Goal: Information Seeking & Learning: Learn about a topic

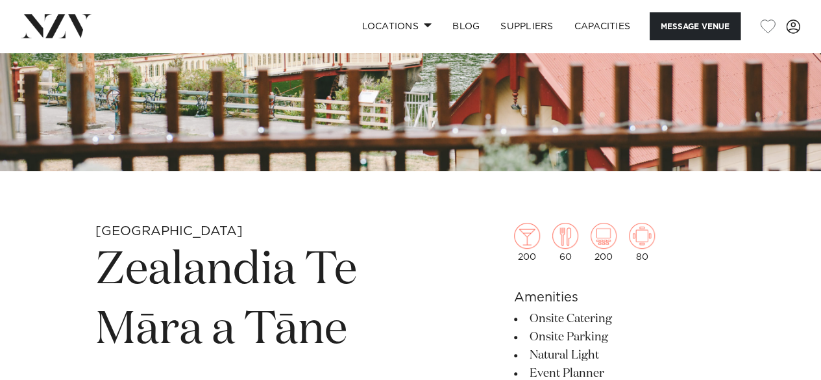
scroll to position [365, 0]
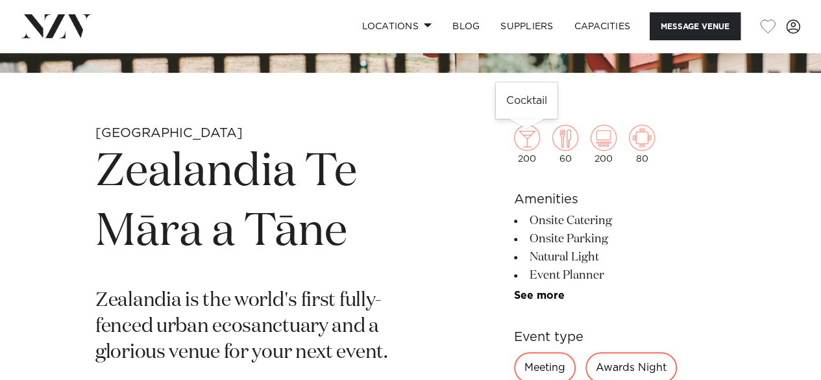
click at [524, 137] on img at bounding box center [527, 138] width 26 height 26
click at [563, 132] on img at bounding box center [565, 138] width 26 height 26
click at [591, 132] on img at bounding box center [604, 138] width 26 height 26
click at [646, 140] on img at bounding box center [642, 138] width 26 height 26
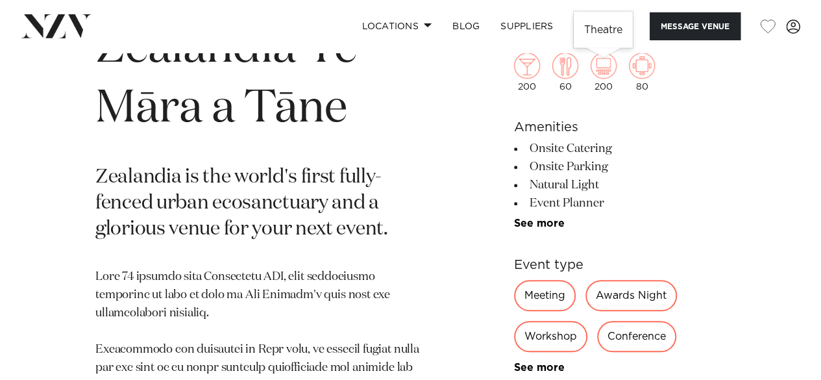
scroll to position [489, 0]
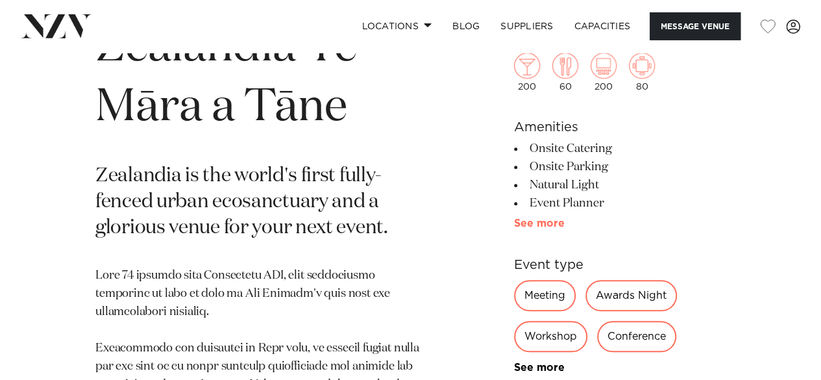
click at [541, 223] on link "See more" at bounding box center [564, 223] width 101 height 10
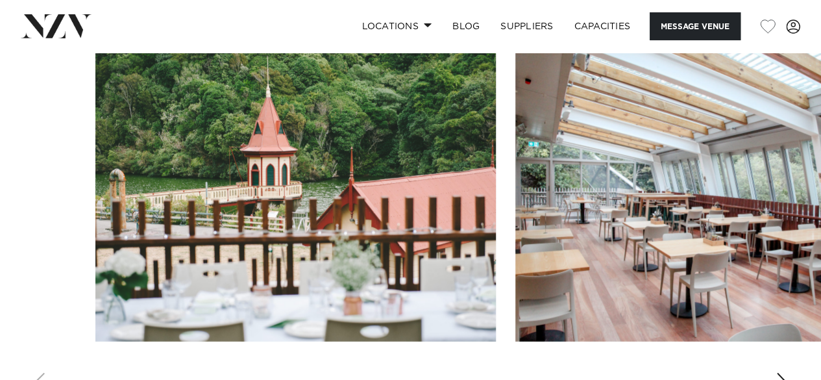
scroll to position [1667, 0]
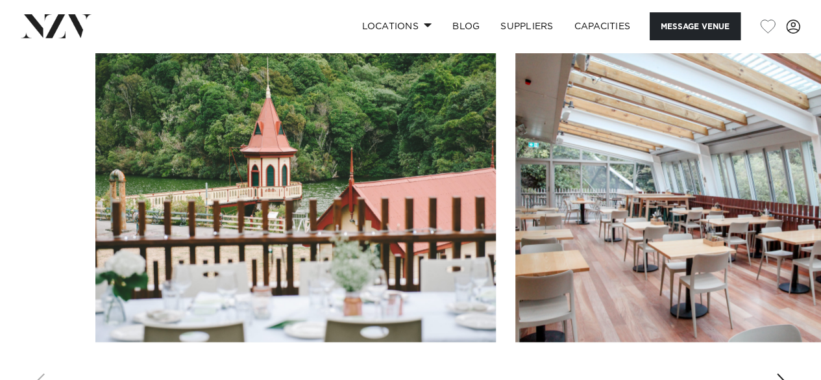
click at [779, 373] on div "Next slide" at bounding box center [782, 383] width 13 height 21
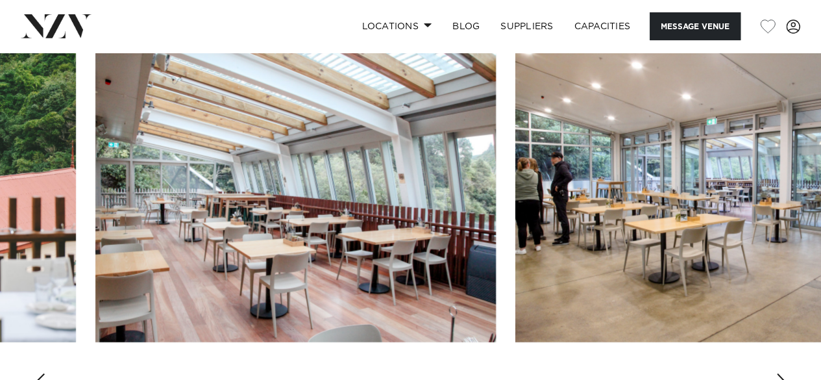
click at [779, 373] on div "Next slide" at bounding box center [782, 383] width 13 height 21
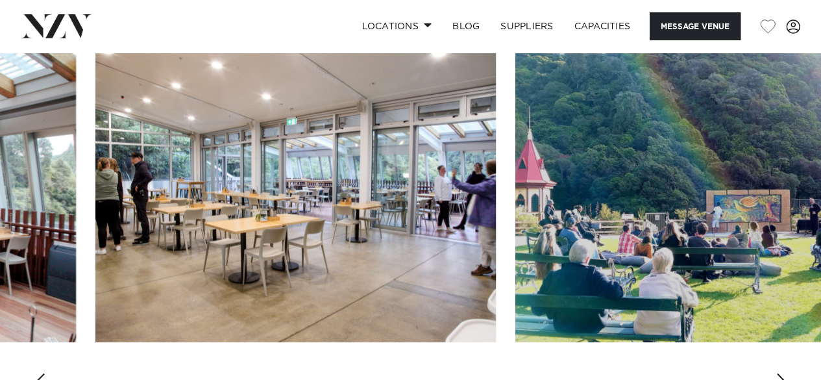
click at [779, 373] on div "Next slide" at bounding box center [782, 383] width 13 height 21
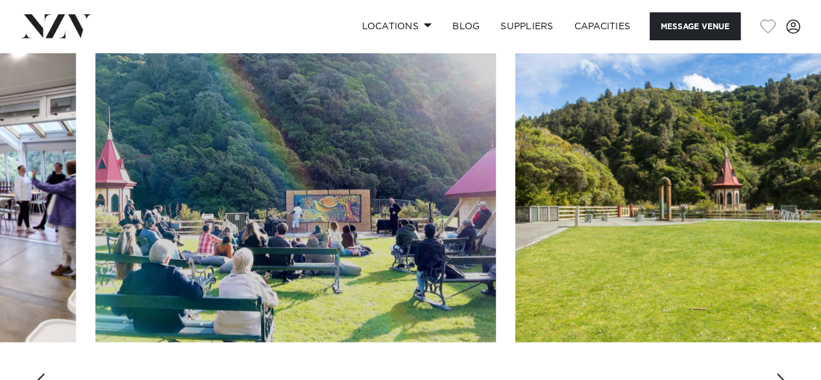
click at [779, 373] on div "Next slide" at bounding box center [782, 383] width 13 height 21
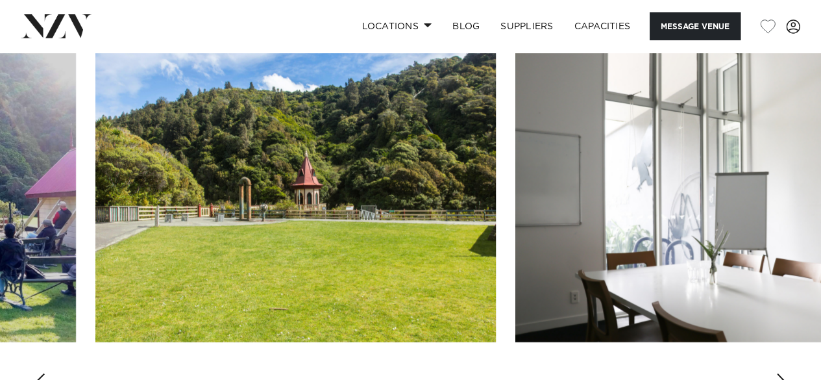
click at [779, 373] on div "Next slide" at bounding box center [782, 383] width 13 height 21
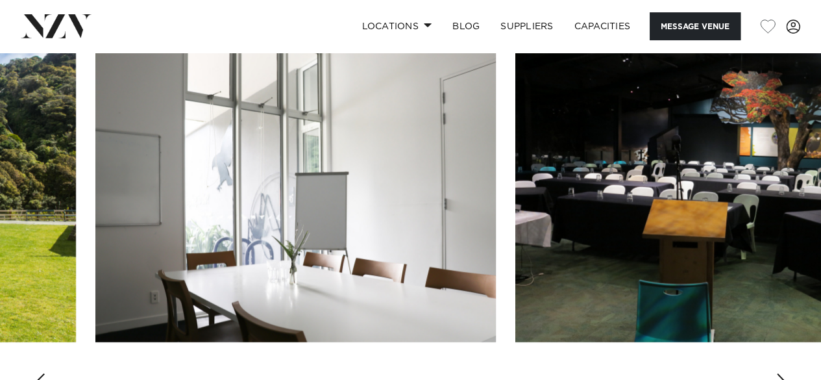
click at [779, 373] on div "Next slide" at bounding box center [782, 383] width 13 height 21
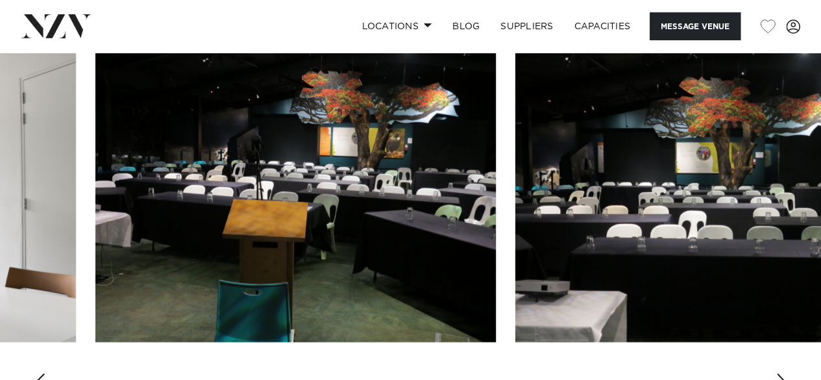
click at [779, 373] on div "Next slide" at bounding box center [782, 383] width 13 height 21
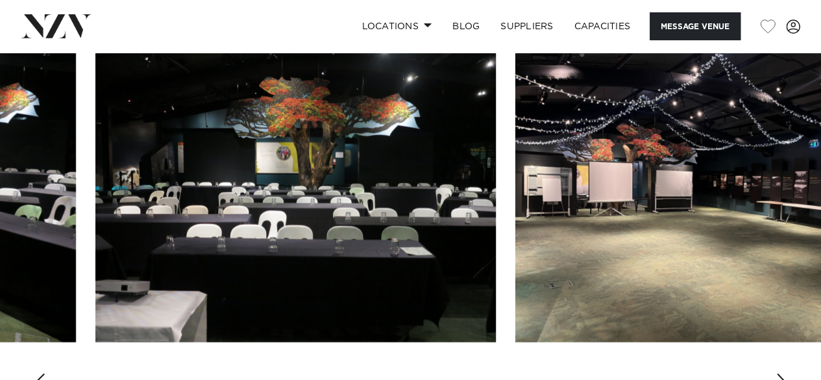
click at [779, 373] on div "Next slide" at bounding box center [782, 383] width 13 height 21
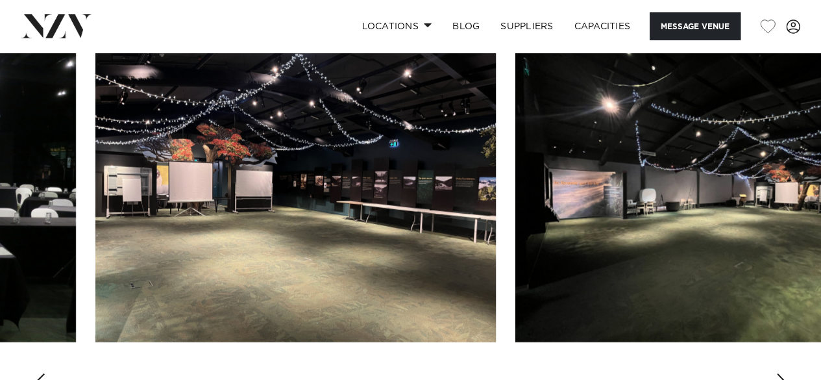
click at [779, 373] on div "Next slide" at bounding box center [782, 383] width 13 height 21
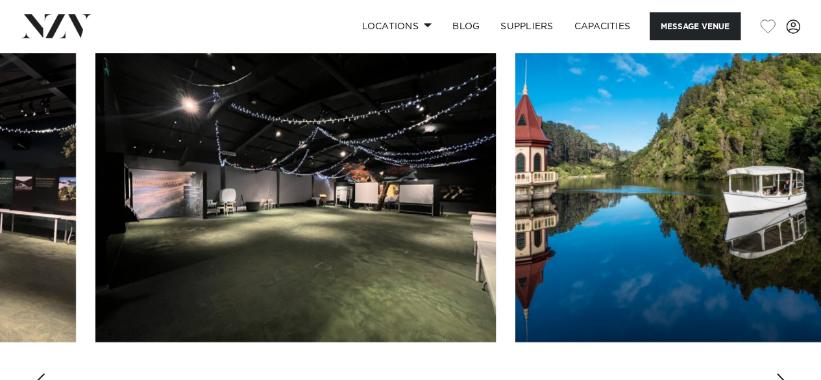
click at [784, 373] on div "Next slide" at bounding box center [782, 383] width 13 height 21
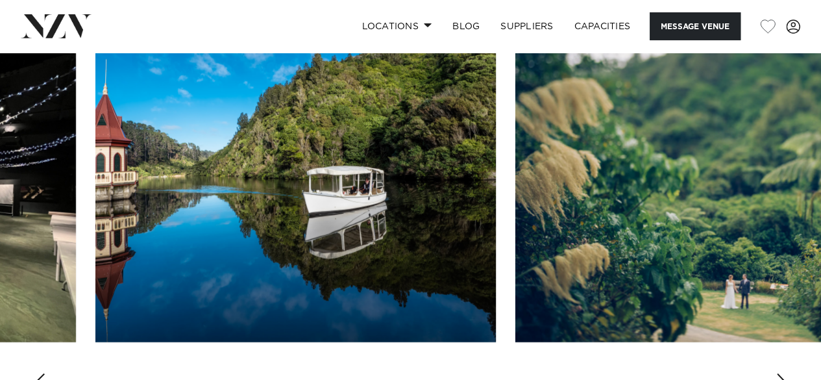
click at [784, 373] on div "Next slide" at bounding box center [782, 383] width 13 height 21
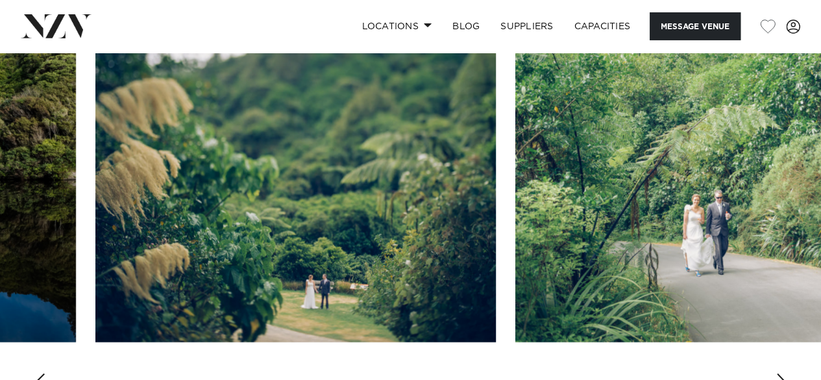
click at [784, 373] on div "Next slide" at bounding box center [782, 383] width 13 height 21
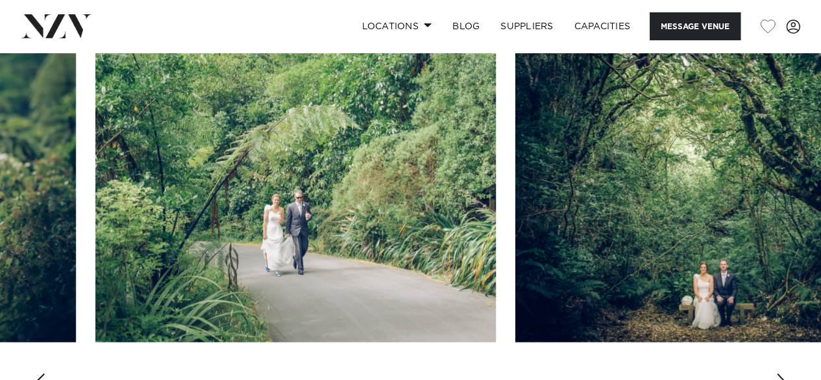
click at [784, 373] on div "Next slide" at bounding box center [782, 383] width 13 height 21
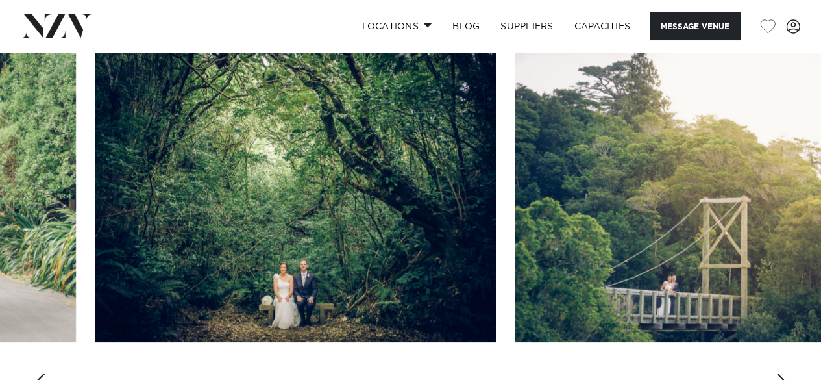
click at [784, 373] on div "Next slide" at bounding box center [782, 383] width 13 height 21
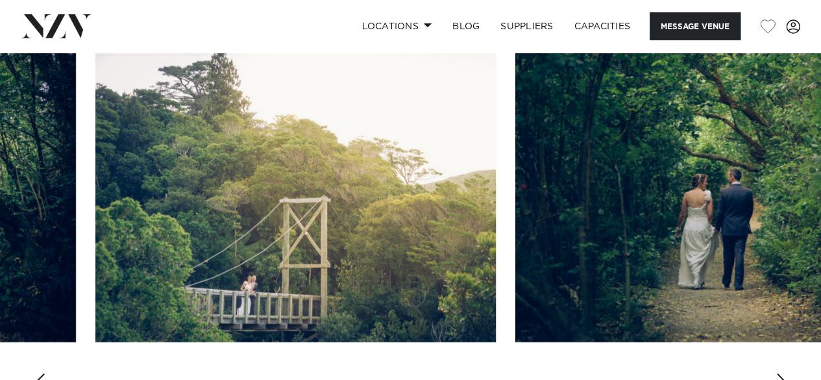
click at [784, 373] on div "Next slide" at bounding box center [782, 383] width 13 height 21
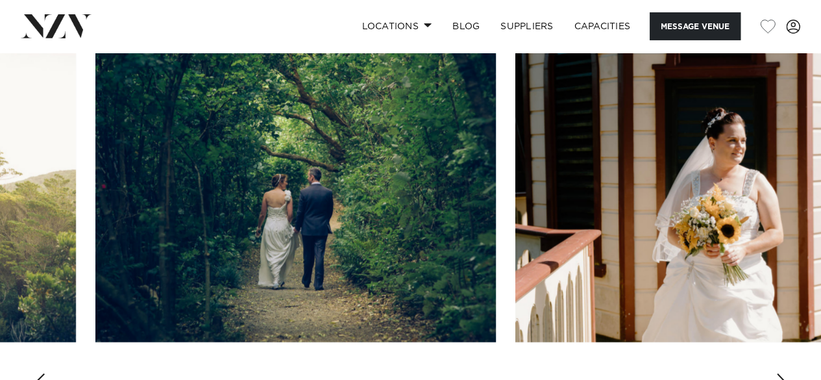
click at [784, 373] on div "Next slide" at bounding box center [782, 383] width 13 height 21
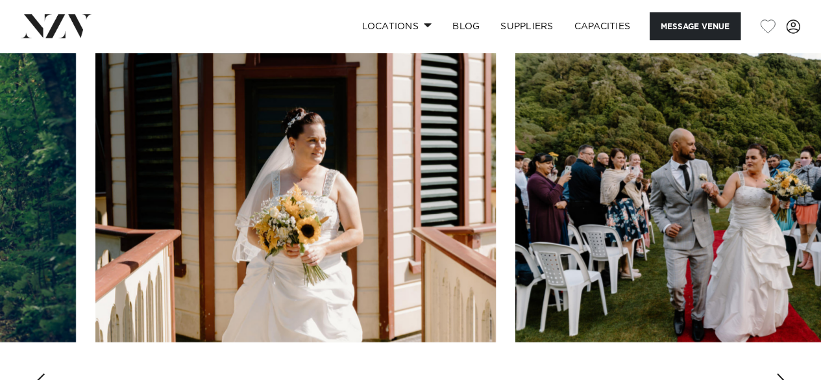
click at [784, 373] on div "Next slide" at bounding box center [782, 383] width 13 height 21
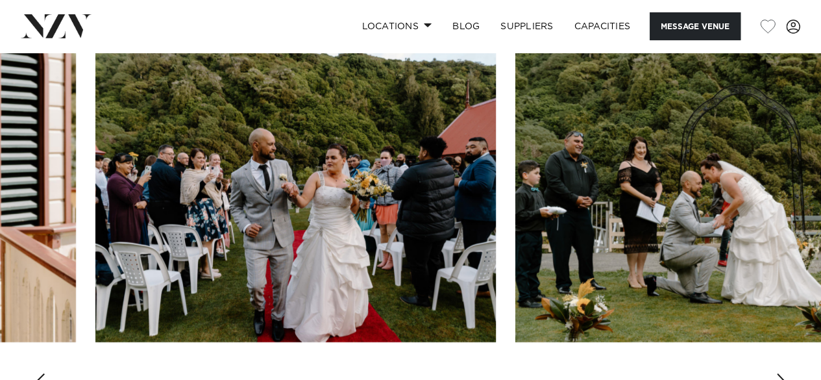
click at [784, 373] on div "Next slide" at bounding box center [782, 383] width 13 height 21
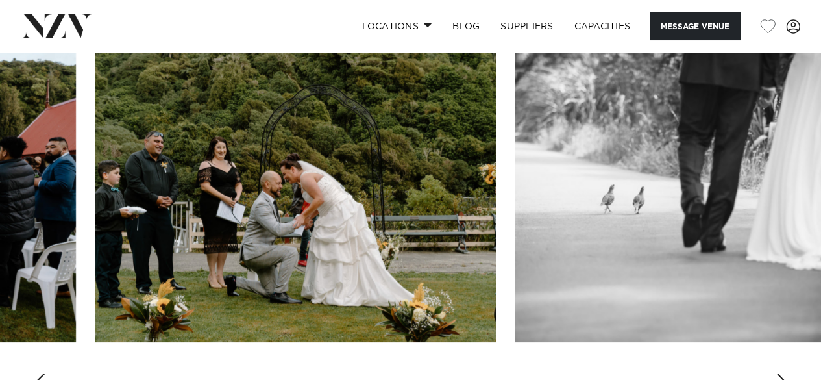
click at [784, 373] on div "Next slide" at bounding box center [782, 383] width 13 height 21
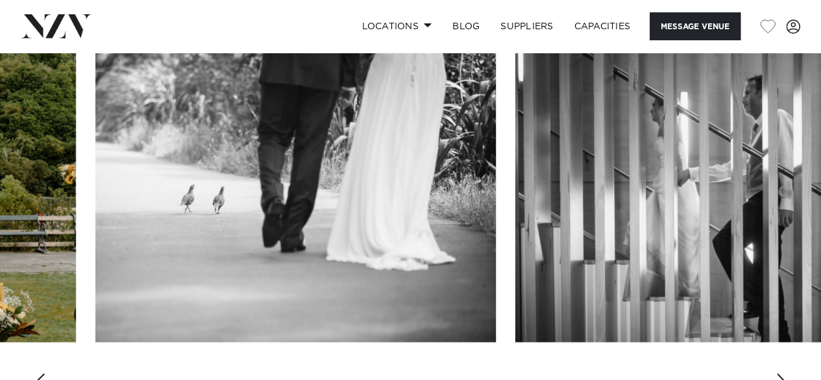
click at [784, 373] on div "Next slide" at bounding box center [782, 383] width 13 height 21
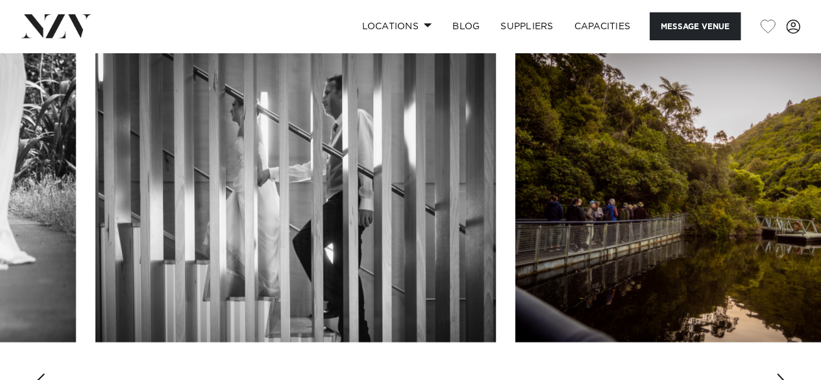
click at [784, 373] on div "Next slide" at bounding box center [782, 383] width 13 height 21
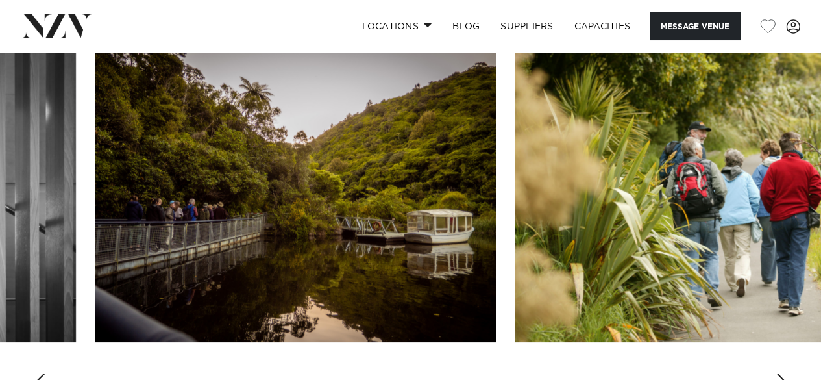
click at [784, 373] on div "Next slide" at bounding box center [782, 383] width 13 height 21
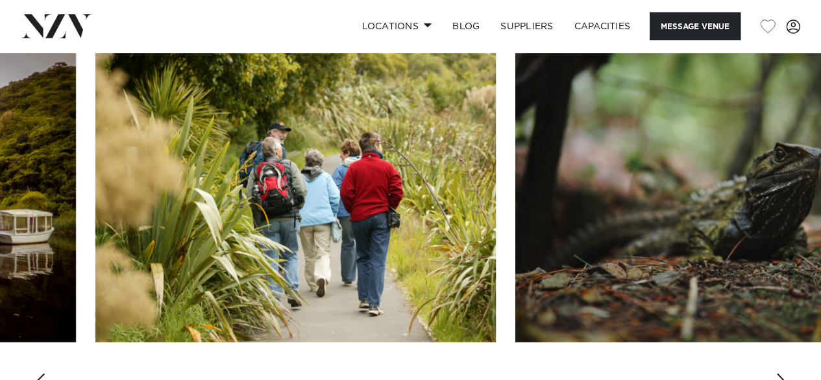
click at [784, 373] on div "Next slide" at bounding box center [782, 383] width 13 height 21
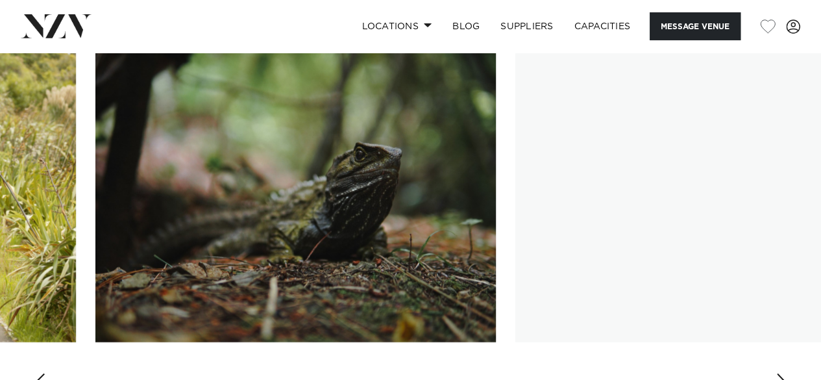
click at [784, 373] on div "Next slide" at bounding box center [782, 383] width 13 height 21
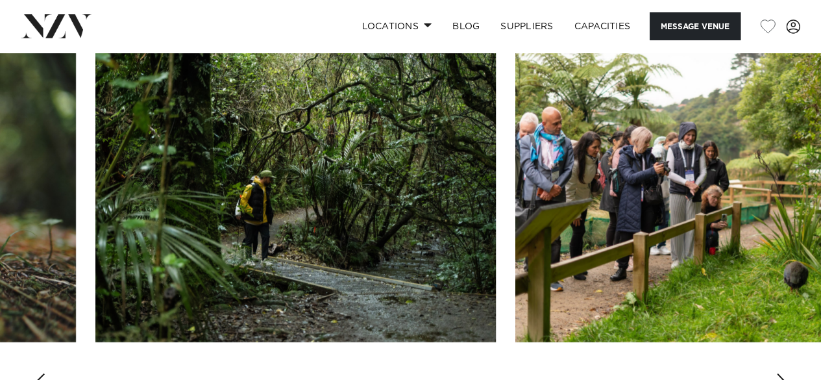
click at [784, 373] on div "Next slide" at bounding box center [782, 383] width 13 height 21
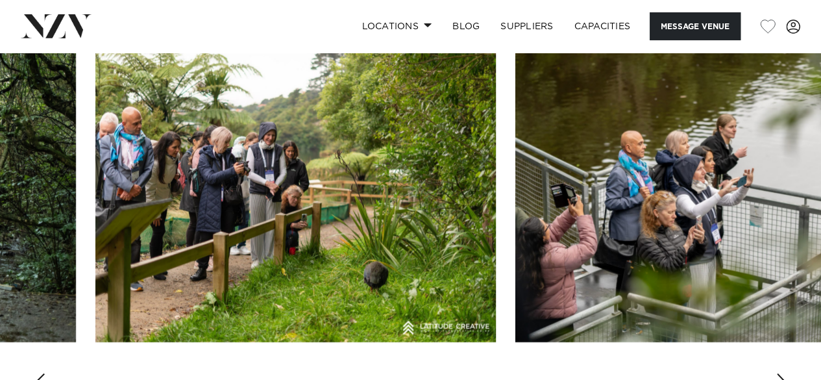
click at [784, 373] on div "Next slide" at bounding box center [782, 383] width 13 height 21
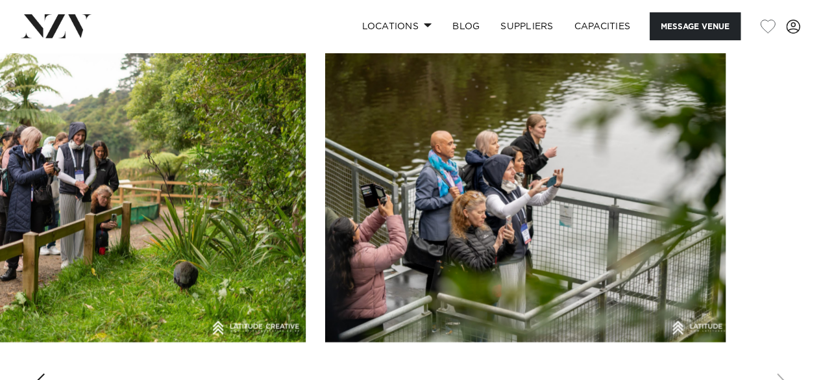
click at [784, 343] on swiper-container at bounding box center [410, 226] width 821 height 356
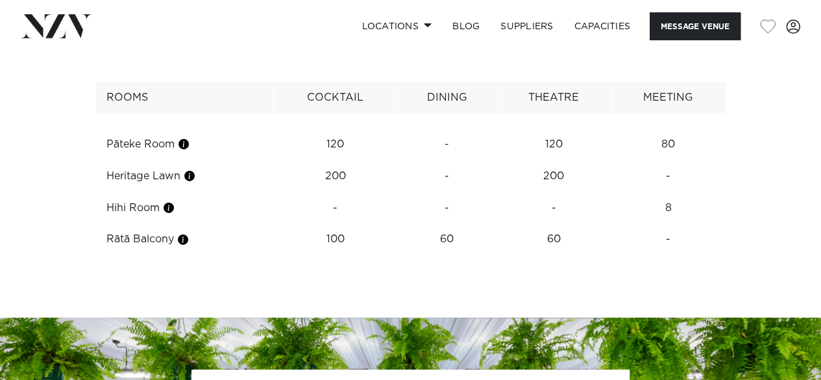
scroll to position [2044, 0]
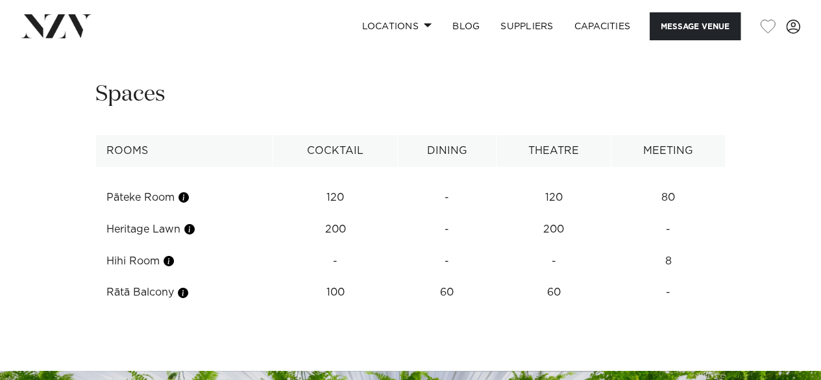
click at [333, 276] on td "100" at bounding box center [335, 292] width 125 height 32
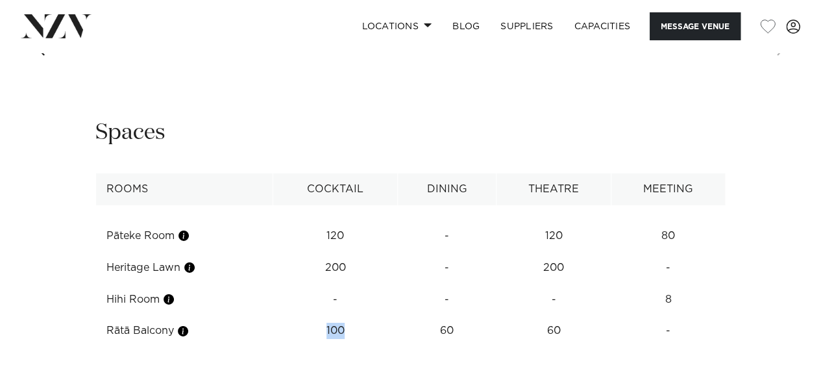
scroll to position [2023, 0]
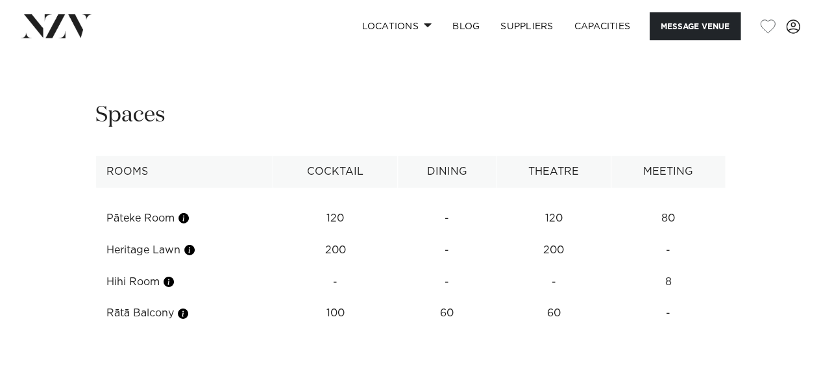
click at [177, 244] on div at bounding box center [179, 246] width 10 height 36
click at [173, 275] on button "button" at bounding box center [168, 281] width 13 height 13
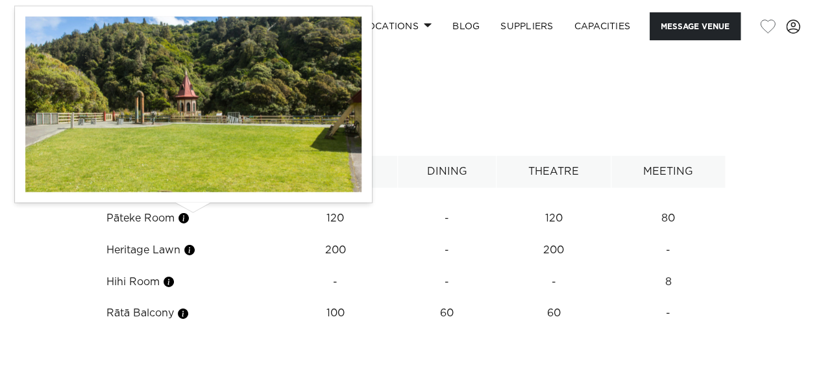
click at [191, 243] on button "button" at bounding box center [189, 249] width 13 height 13
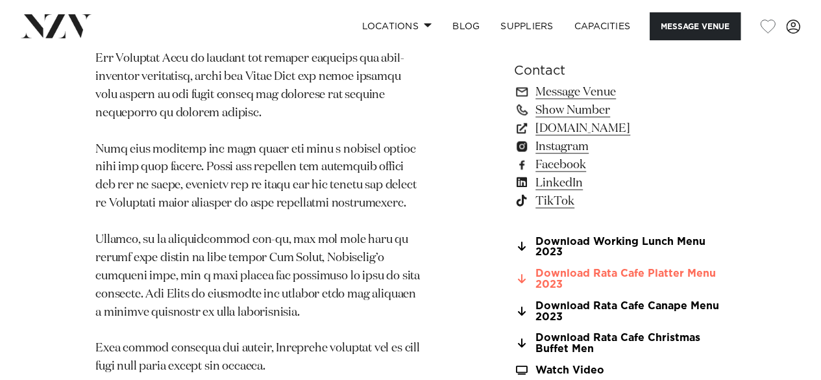
scroll to position [1254, 0]
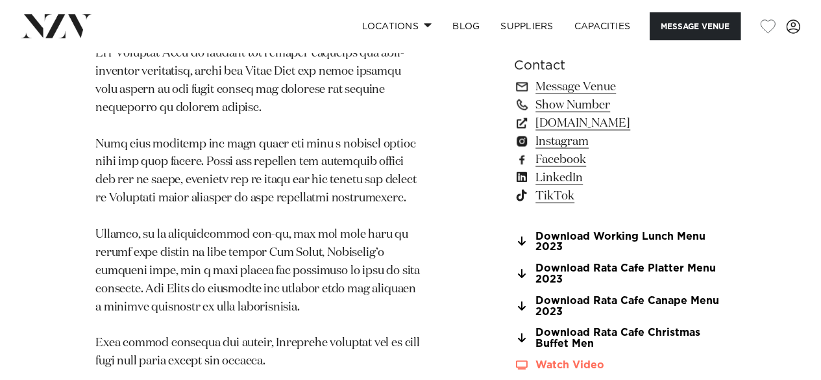
click at [524, 360] on icon at bounding box center [522, 364] width 12 height 9
